Goal: Task Accomplishment & Management: Manage account settings

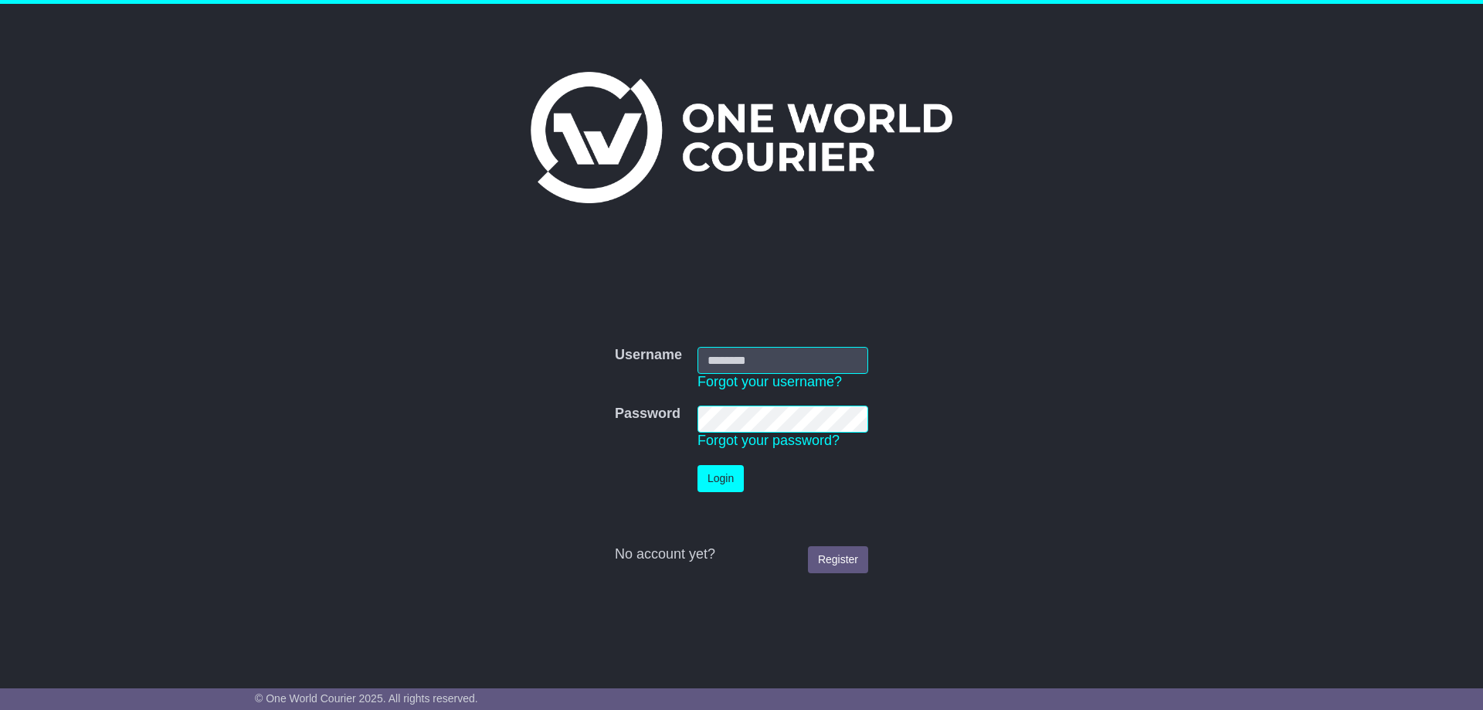
type input "**********"
click at [724, 481] on button "Login" at bounding box center [720, 478] width 46 height 27
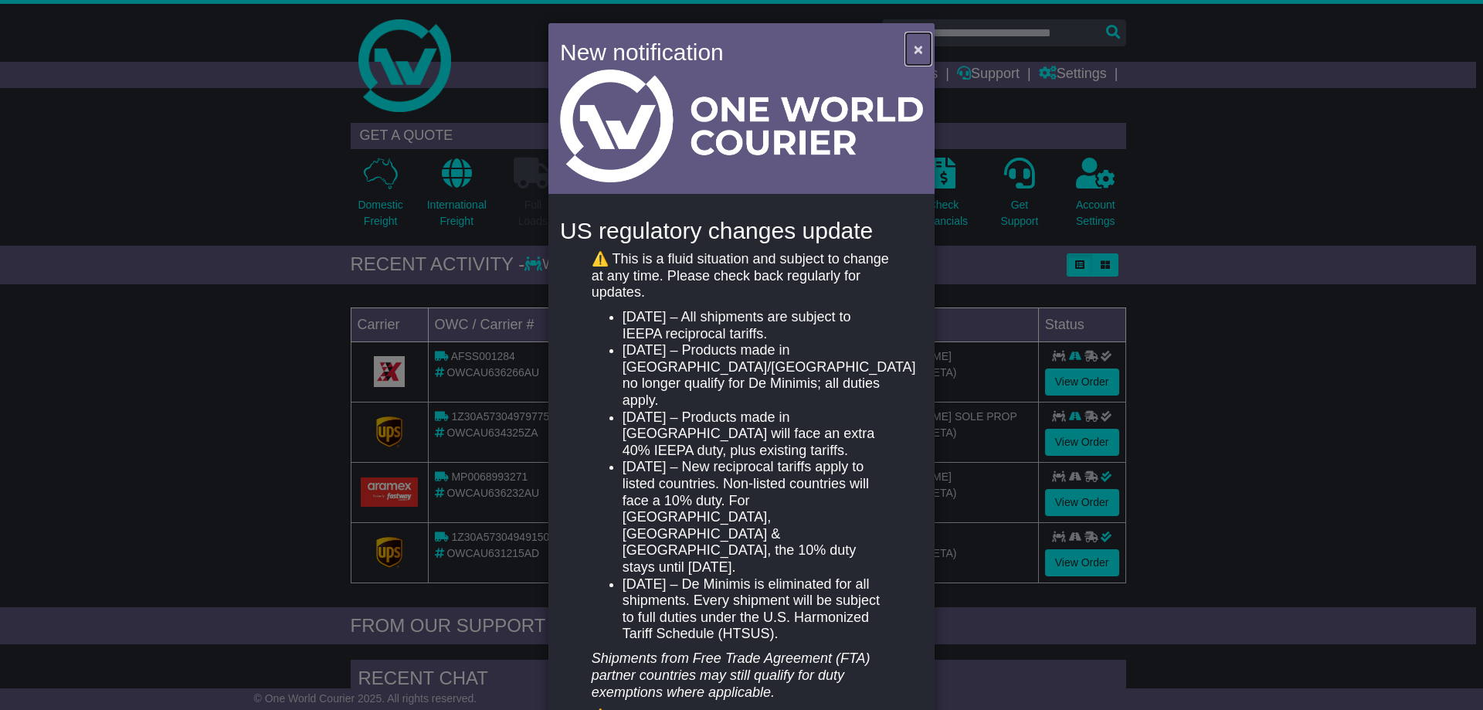
click at [918, 47] on span "×" at bounding box center [918, 49] width 9 height 18
